Goal: Information Seeking & Learning: Understand process/instructions

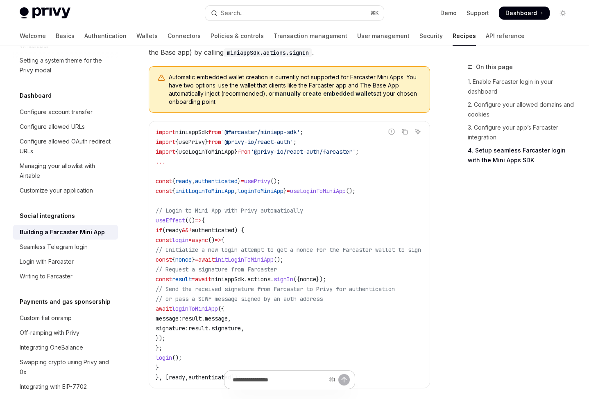
scroll to position [1074, 0]
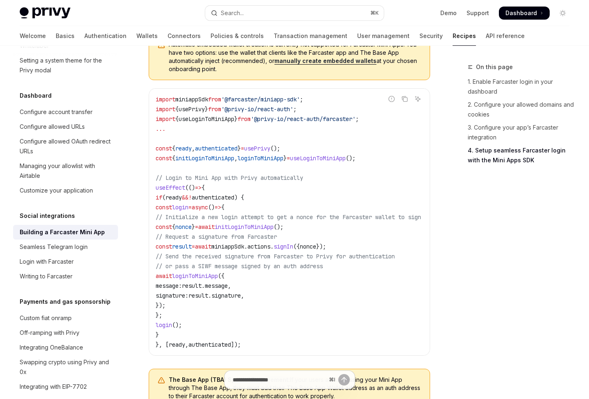
click at [273, 158] on span "loginToMiniApp" at bounding box center [260, 158] width 46 height 7
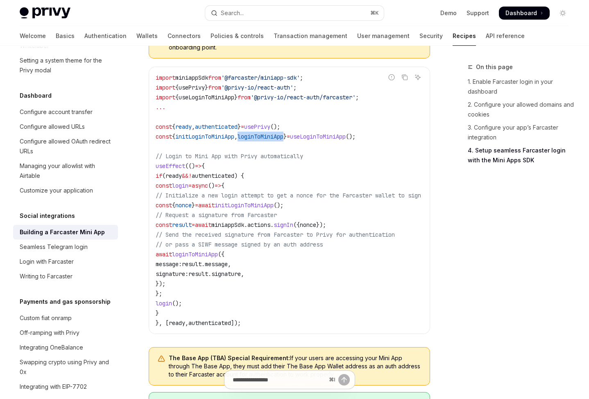
scroll to position [1122, 0]
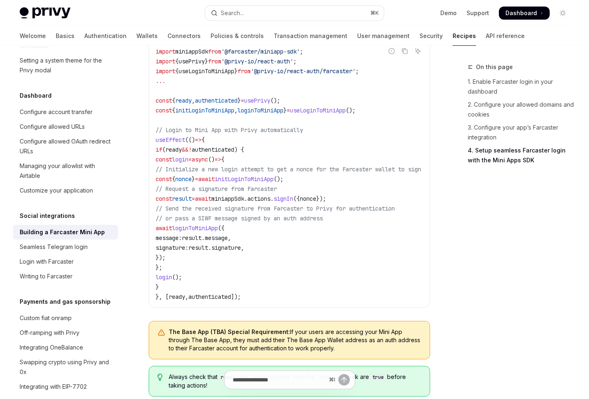
click at [200, 228] on span "loginToMiniApp" at bounding box center [195, 228] width 46 height 7
drag, startPoint x: 174, startPoint y: 227, endPoint x: 213, endPoint y: 255, distance: 48.0
click at [213, 255] on code "import miniappSdk from '@farcaster/miniapp-sdk' ; import { usePrivy } from '@pr…" at bounding box center [298, 174] width 285 height 255
click at [218, 291] on code "import miniappSdk from '@farcaster/miniapp-sdk' ; import { usePrivy } from '@pr…" at bounding box center [298, 174] width 285 height 255
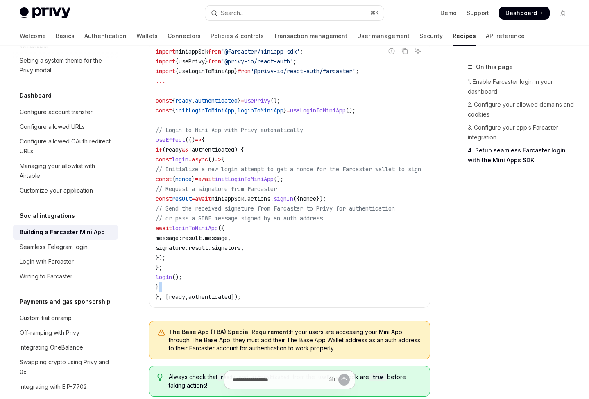
click at [218, 291] on code "import miniappSdk from '@farcaster/miniapp-sdk' ; import { usePrivy } from '@pr…" at bounding box center [298, 174] width 285 height 255
click at [228, 150] on span "authenticated" at bounding box center [213, 149] width 43 height 7
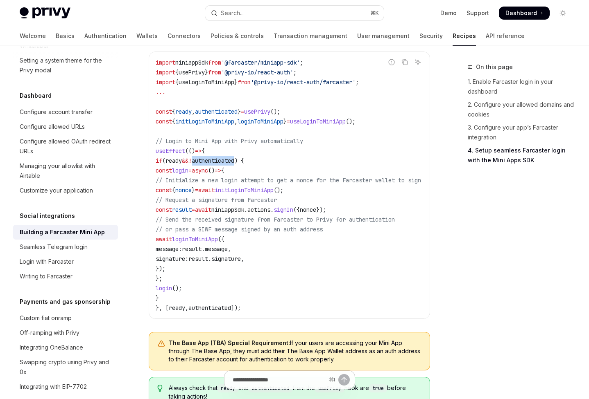
scroll to position [1107, 0]
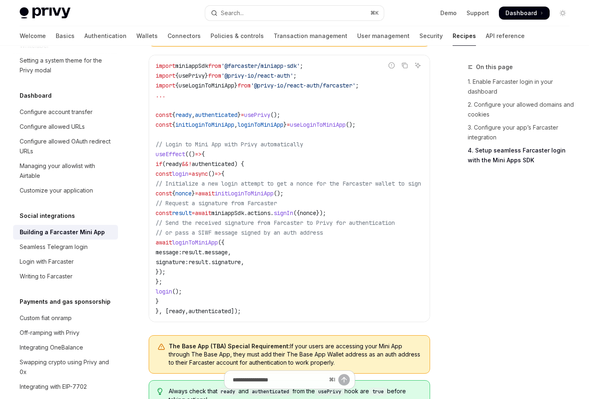
click at [270, 212] on span "actions" at bounding box center [258, 213] width 23 height 7
drag, startPoint x: 179, startPoint y: 212, endPoint x: 311, endPoint y: 210, distance: 132.2
click at [311, 210] on span "const result = await miniappSdk . actions . signIn ({ nonce });" at bounding box center [241, 213] width 170 height 7
click at [234, 163] on span "authenticated" at bounding box center [213, 163] width 43 height 7
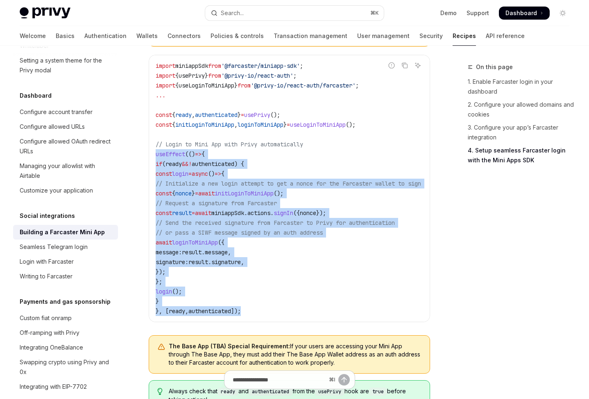
drag, startPoint x: 153, startPoint y: 151, endPoint x: 253, endPoint y: 306, distance: 184.3
click at [253, 306] on div "import miniappSdk from '@farcaster/miniapp-sdk' ; import { usePrivy } from '@pr…" at bounding box center [289, 188] width 280 height 267
click at [234, 163] on span "authenticated" at bounding box center [213, 163] width 43 height 7
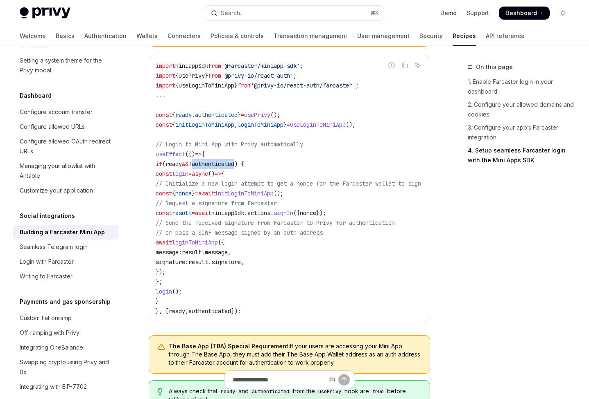
click at [234, 163] on span "authenticated" at bounding box center [213, 163] width 43 height 7
click at [273, 192] on span "initLoginToMiniApp" at bounding box center [243, 193] width 59 height 7
click at [227, 246] on code "import miniappSdk from '@farcaster/miniapp-sdk' ; import { usePrivy } from '@pr…" at bounding box center [298, 188] width 285 height 255
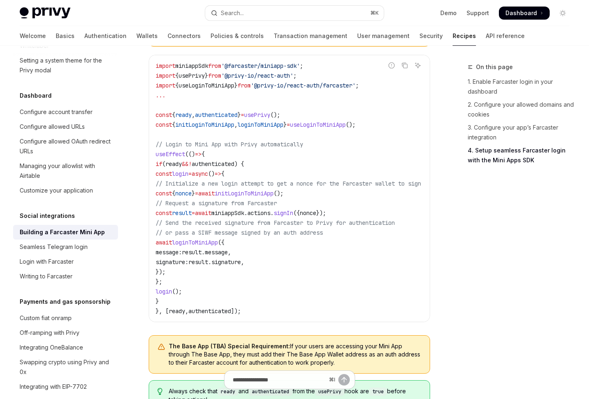
drag, startPoint x: 169, startPoint y: 242, endPoint x: 245, endPoint y: 271, distance: 81.5
click at [245, 271] on code "import miniappSdk from '@farcaster/miniapp-sdk' ; import { usePrivy } from '@pr…" at bounding box center [298, 188] width 285 height 255
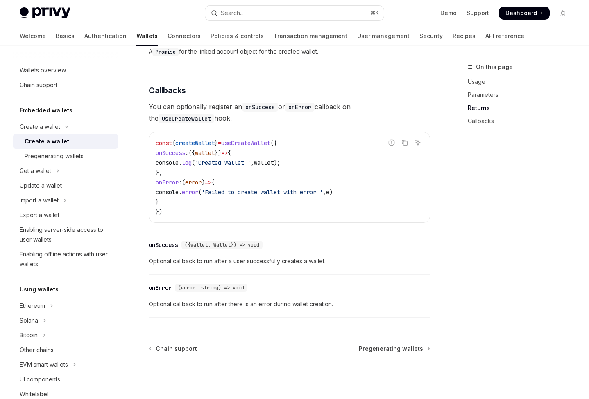
scroll to position [558, 0]
click at [51, 169] on div "Get a wallet" at bounding box center [36, 171] width 32 height 10
type textarea "*"
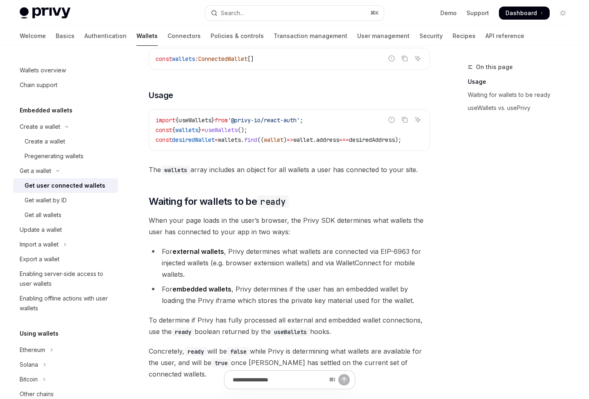
scroll to position [333, 0]
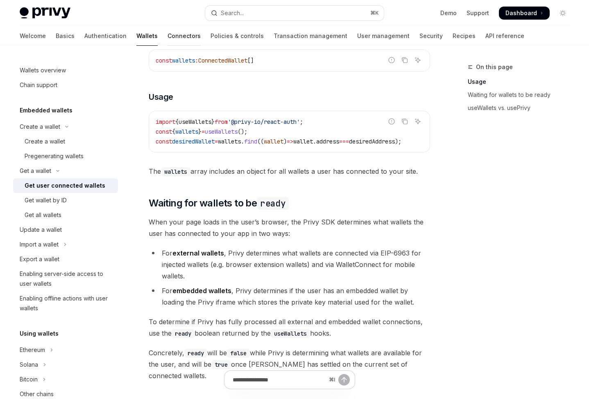
click at [167, 40] on link "Connectors" at bounding box center [183, 36] width 33 height 20
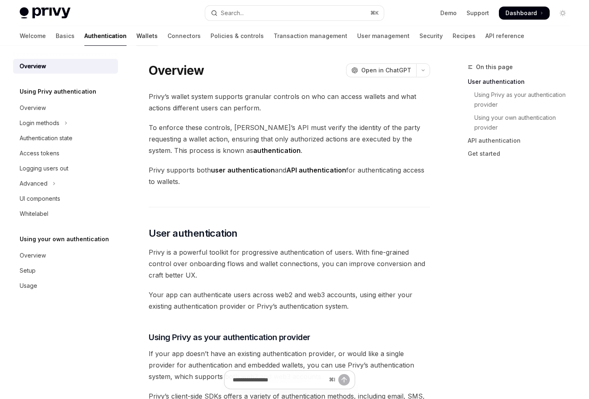
click at [136, 34] on link "Wallets" at bounding box center [146, 36] width 21 height 20
type textarea "*"
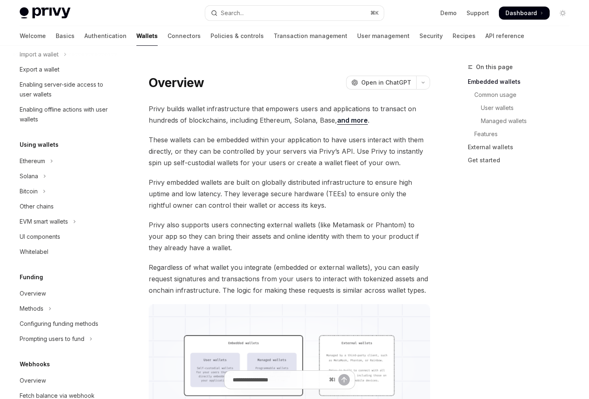
scroll to position [117, 0]
